Goal: Task Accomplishment & Management: Use online tool/utility

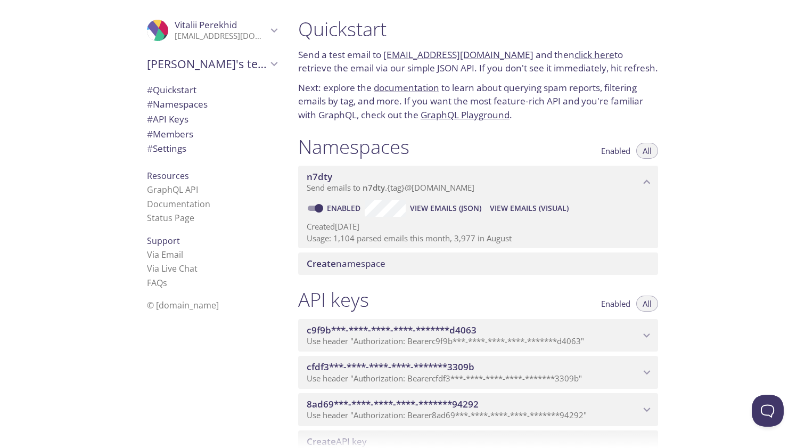
click at [575, 55] on link "click here" at bounding box center [595, 54] width 40 height 12
click at [474, 52] on link "[EMAIL_ADDRESS][DOMAIN_NAME]" at bounding box center [458, 54] width 150 height 12
click at [575, 56] on link "click here" at bounding box center [595, 54] width 40 height 12
click at [509, 202] on span "View Emails (Visual)" at bounding box center [529, 208] width 79 height 13
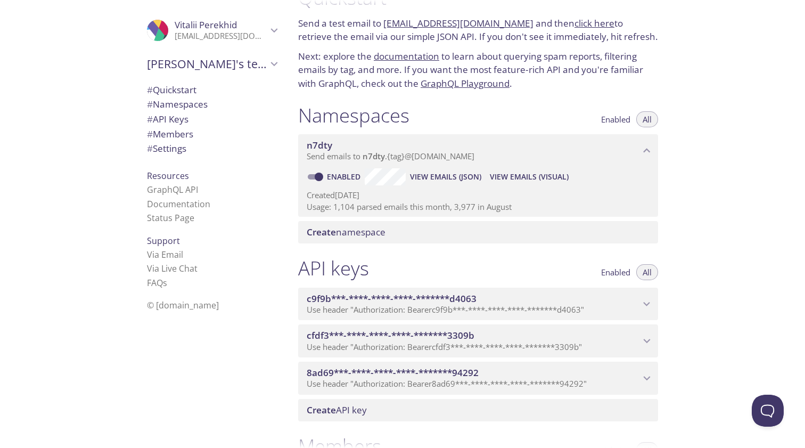
scroll to position [34, 0]
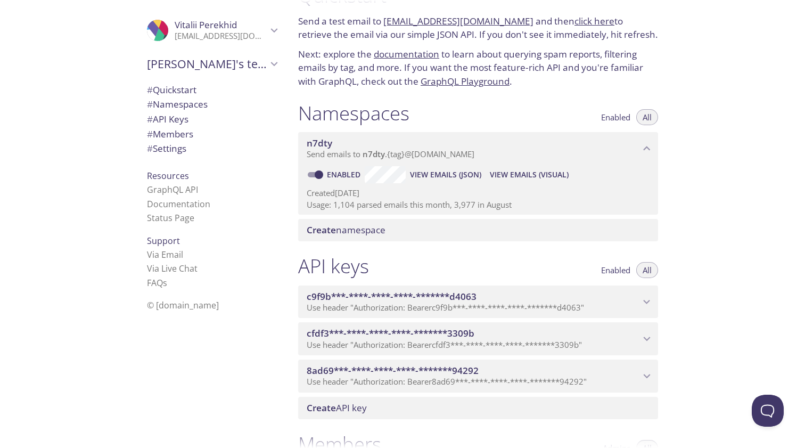
click at [427, 173] on span "View Emails (JSON)" at bounding box center [445, 174] width 71 height 13
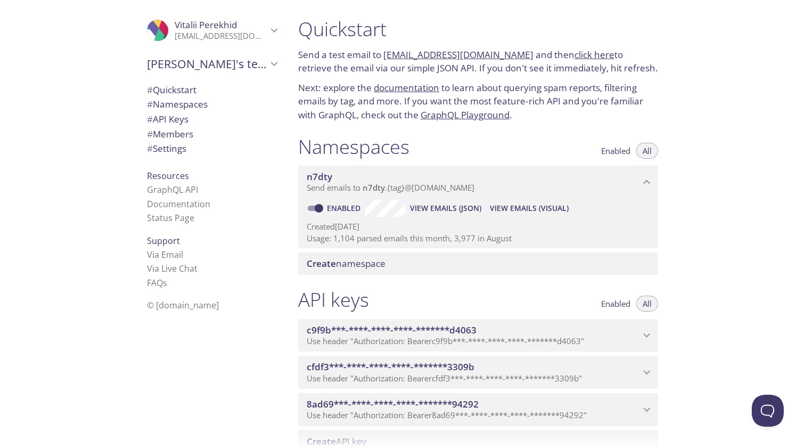
scroll to position [0, 0]
